Goal: Task Accomplishment & Management: Complete application form

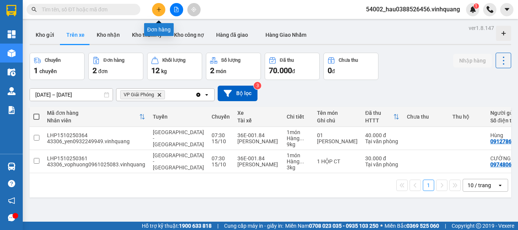
click at [159, 10] on icon "plus" at bounding box center [158, 9] width 5 height 5
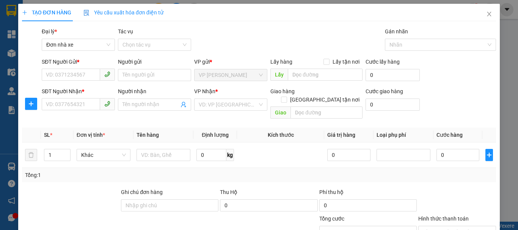
click at [80, 85] on form "SĐT Người Gửi * VD: 0371234567 Người gửi Tên người gửi VP gửi * VP [PERSON_NAME…" at bounding box center [259, 90] width 474 height 64
click at [79, 78] on input "SĐT Người Gửi *" at bounding box center [71, 75] width 58 height 12
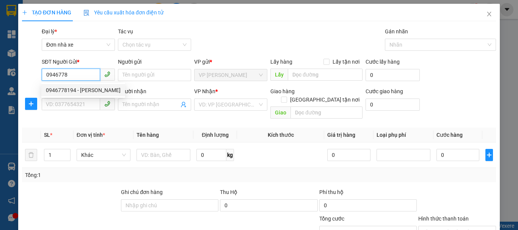
click at [93, 91] on div "0946778194 - [PERSON_NAME]" at bounding box center [83, 90] width 75 height 8
type input "0946778194"
type input "[PERSON_NAME]"
type input "0977545868"
type input "thế"
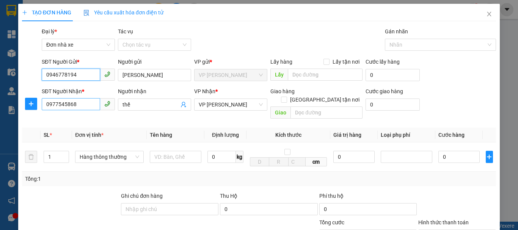
type input "0946778194"
click at [83, 106] on input "0977545868" at bounding box center [71, 104] width 58 height 12
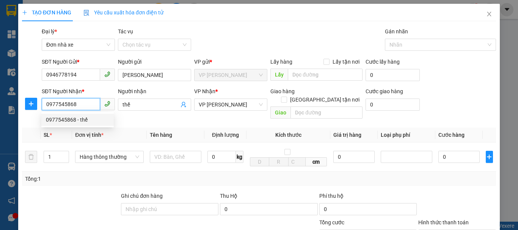
drag, startPoint x: 85, startPoint y: 104, endPoint x: 22, endPoint y: 104, distance: 63.3
click at [22, 104] on div "SĐT Người Nhận * 0977545868 Người nhận thế VP Nhận * VP [PERSON_NAME] PHONG Gia…" at bounding box center [258, 104] width 475 height 35
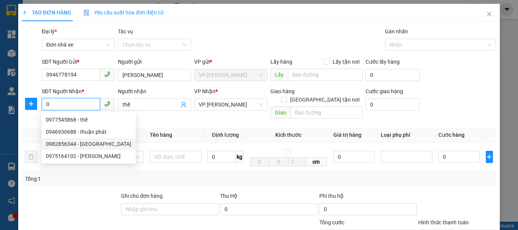
click at [75, 145] on div "0982856344 - [GEOGRAPHIC_DATA]" at bounding box center [88, 144] width 85 height 8
type input "0982856344"
type input "đức"
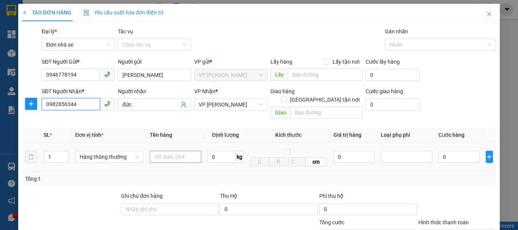
type input "0982856344"
click at [180, 151] on input "text" at bounding box center [176, 157] width 52 height 12
type input "thảm nâu"
click at [227, 151] on input "0" at bounding box center [221, 157] width 28 height 12
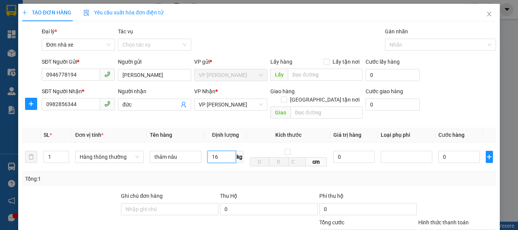
type input "16"
click at [256, 192] on div "Thu Hộ" at bounding box center [268, 196] width 97 height 8
type input "50.000"
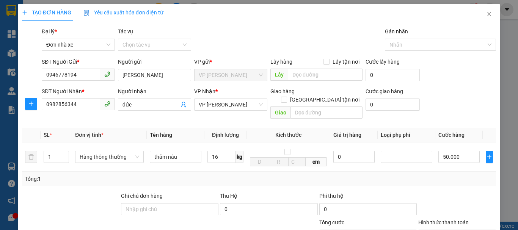
scroll to position [108, 0]
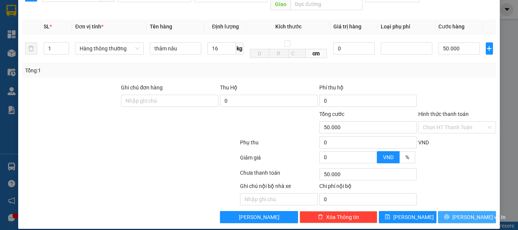
click at [469, 213] on span "[PERSON_NAME] và In" at bounding box center [478, 217] width 53 height 8
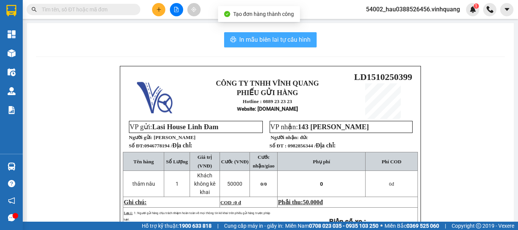
click at [273, 38] on span "In mẫu biên lai tự cấu hình" at bounding box center [274, 39] width 71 height 9
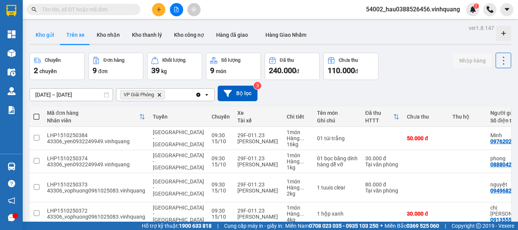
click at [33, 33] on button "Kho gửi" at bounding box center [45, 35] width 31 height 18
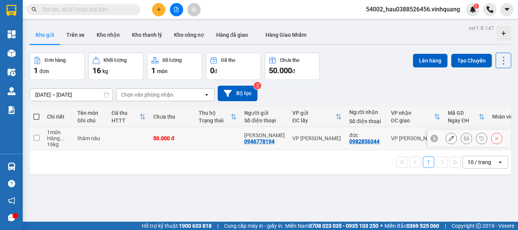
click at [39, 138] on input "checkbox" at bounding box center [37, 138] width 6 height 6
checkbox input "true"
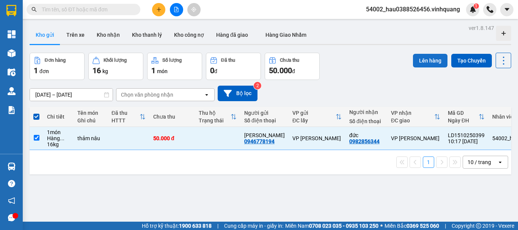
click at [418, 61] on button "Lên hàng" at bounding box center [430, 61] width 34 height 14
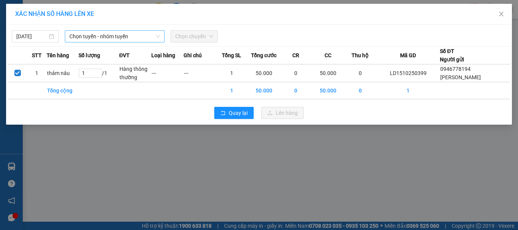
click at [117, 37] on span "Chọn tuyến - nhóm tuyến" at bounding box center [114, 36] width 91 height 11
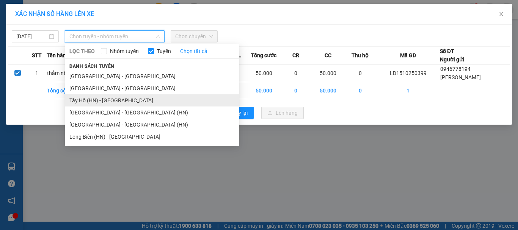
click at [106, 101] on li "Tây Hồ (HN) - [GEOGRAPHIC_DATA]" at bounding box center [152, 100] width 174 height 12
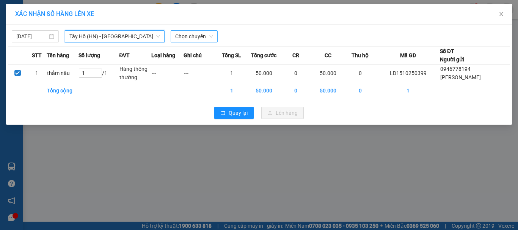
click at [184, 40] on span "Chọn chuyến" at bounding box center [194, 36] width 38 height 11
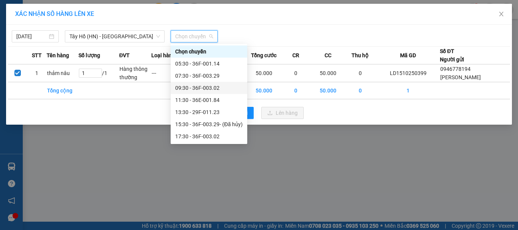
click at [198, 87] on div "09:30 - 36F-003.02" at bounding box center [208, 88] width 67 height 8
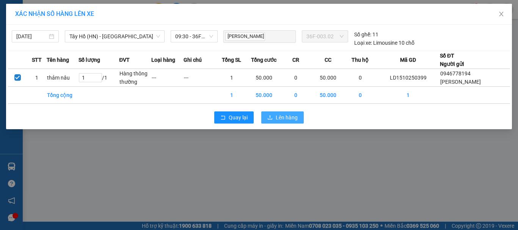
click at [281, 119] on span "Lên hàng" at bounding box center [286, 117] width 22 height 8
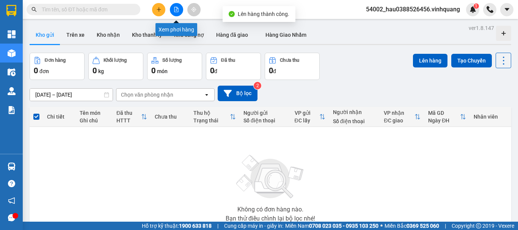
click at [174, 9] on icon "file-add" at bounding box center [176, 9] width 4 height 5
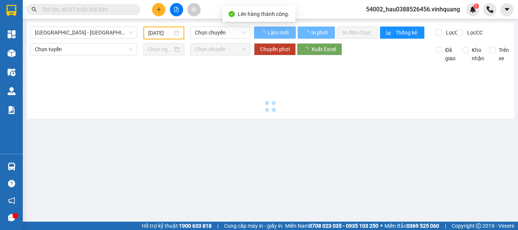
type input "[DATE]"
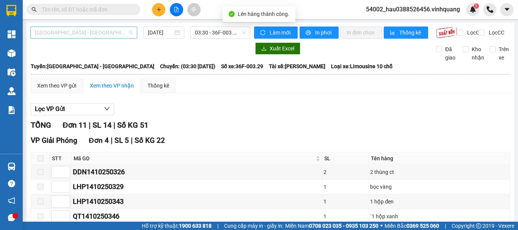
click at [101, 33] on span "[GEOGRAPHIC_DATA] - [GEOGRAPHIC_DATA]" at bounding box center [84, 32] width 98 height 11
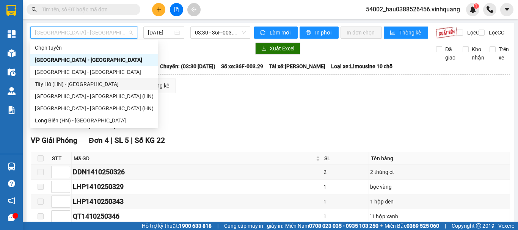
click at [72, 87] on div "Tây Hồ (HN) - [GEOGRAPHIC_DATA]" at bounding box center [94, 84] width 119 height 8
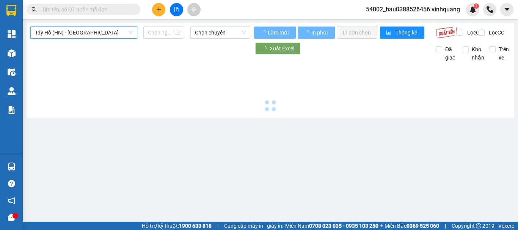
type input "[DATE]"
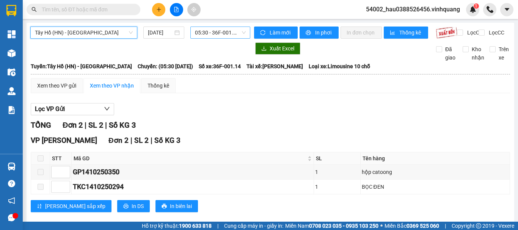
click at [212, 30] on span "05:30 - 36F-001.14" at bounding box center [220, 32] width 51 height 11
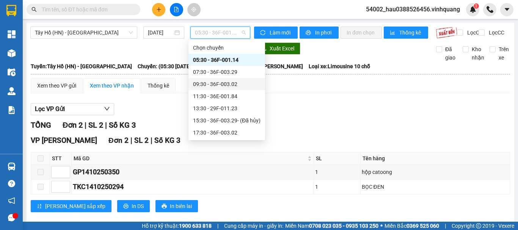
click at [224, 86] on div "09:30 - 36F-003.02" at bounding box center [226, 84] width 67 height 8
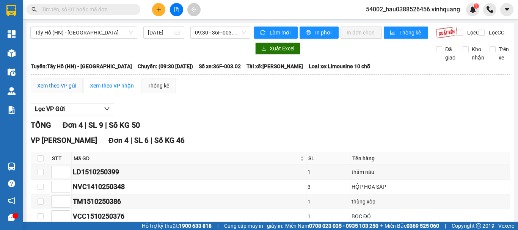
click at [56, 90] on div "Xem theo VP gửi" at bounding box center [56, 85] width 39 height 8
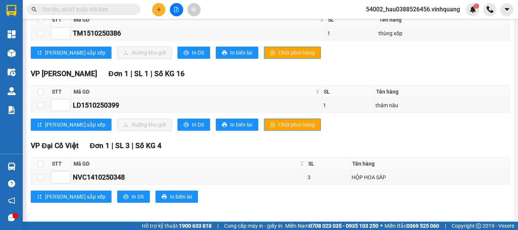
scroll to position [208, 0]
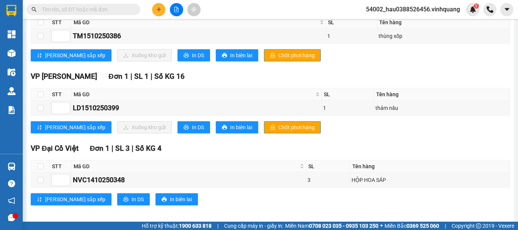
click at [509, 37] on main "[GEOGRAPHIC_DATA] (HN) - [GEOGRAPHIC_DATA] [DATE] 09:30 - 36F-003.02 Làm mới In…" at bounding box center [259, 111] width 518 height 222
